Goal: Find specific page/section: Find specific page/section

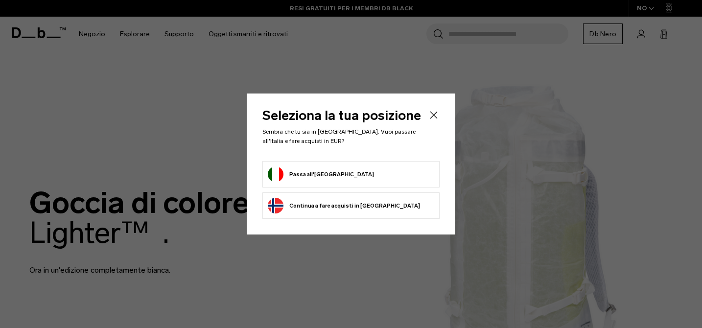
click at [307, 179] on button "Passa all'[GEOGRAPHIC_DATA]" at bounding box center [321, 174] width 106 height 16
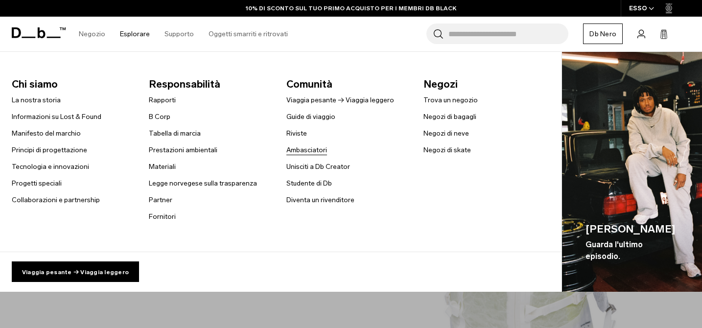
click at [303, 152] on font "Ambasciatori" at bounding box center [306, 150] width 41 height 8
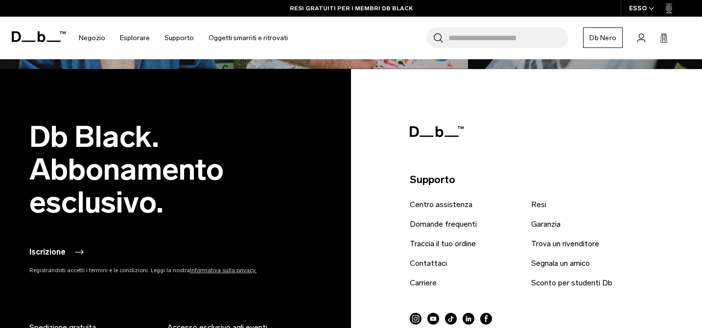
scroll to position [2838, 0]
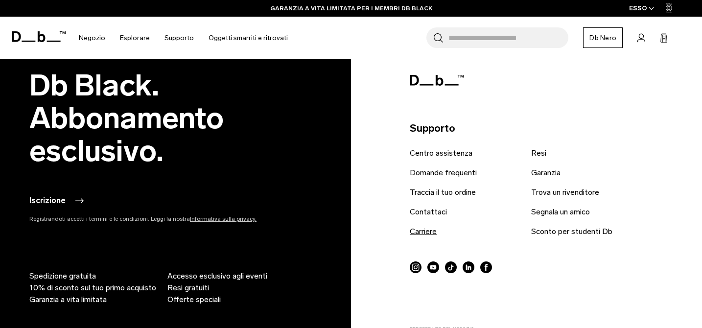
click at [433, 231] on font "Carriere" at bounding box center [423, 231] width 27 height 9
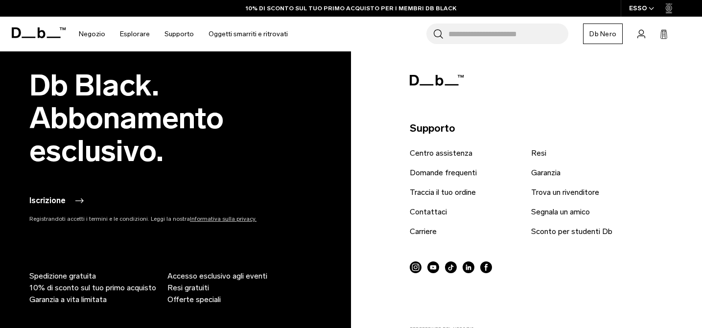
click at [531, 38] on input "[PERSON_NAME], Bagagli..." at bounding box center [509, 34] width 120 height 21
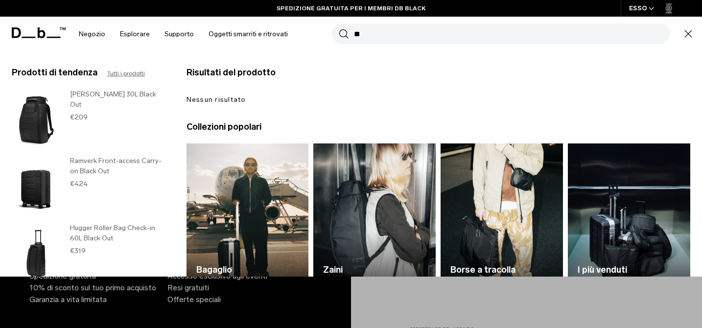
type input "*"
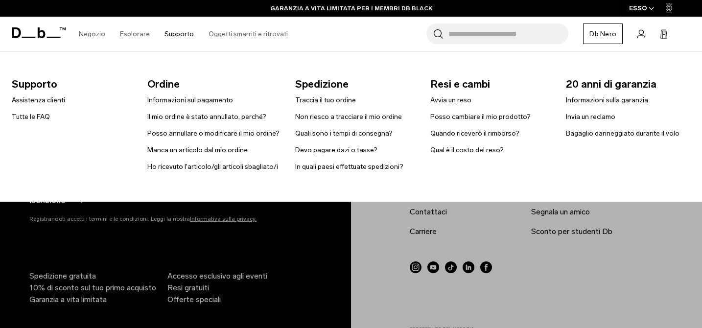
click at [53, 95] on link "Assistenza clienti" at bounding box center [38, 100] width 53 height 10
